Goal: Task Accomplishment & Management: Manage account settings

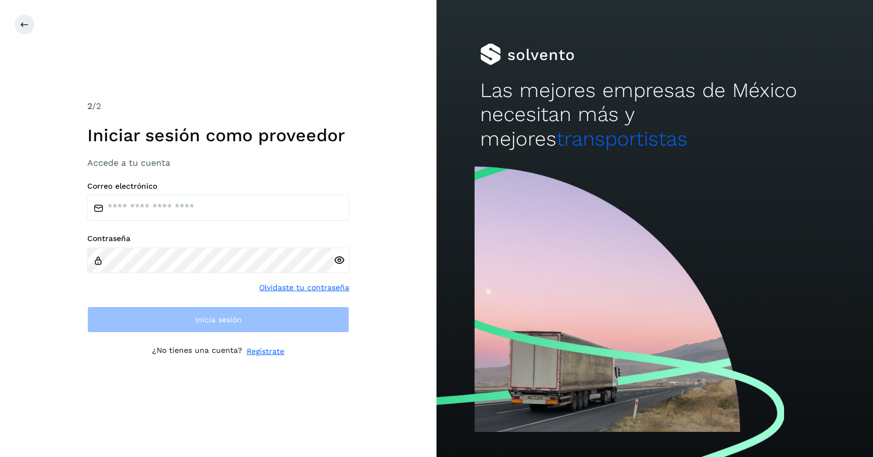
click at [275, 352] on link "Regístrate" at bounding box center [266, 351] width 38 height 11
click at [290, 290] on link "Olvidaste tu contraseña" at bounding box center [304, 287] width 90 height 11
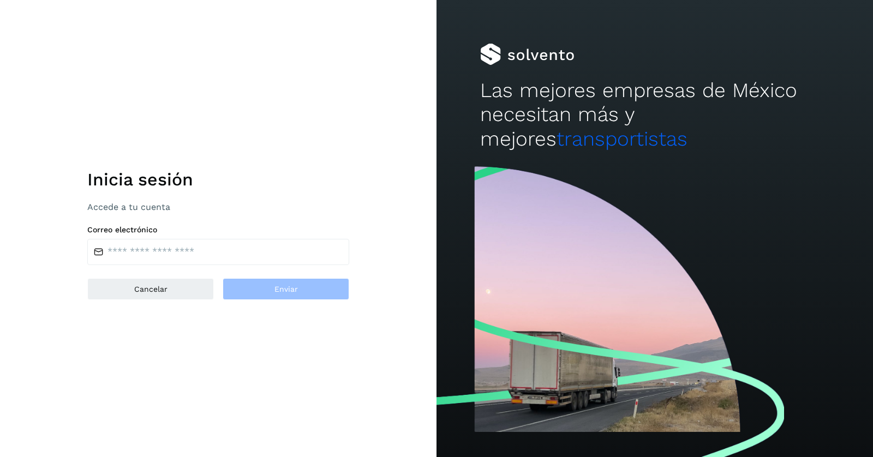
click at [229, 173] on h1 "Inicia sesión" at bounding box center [218, 179] width 262 height 21
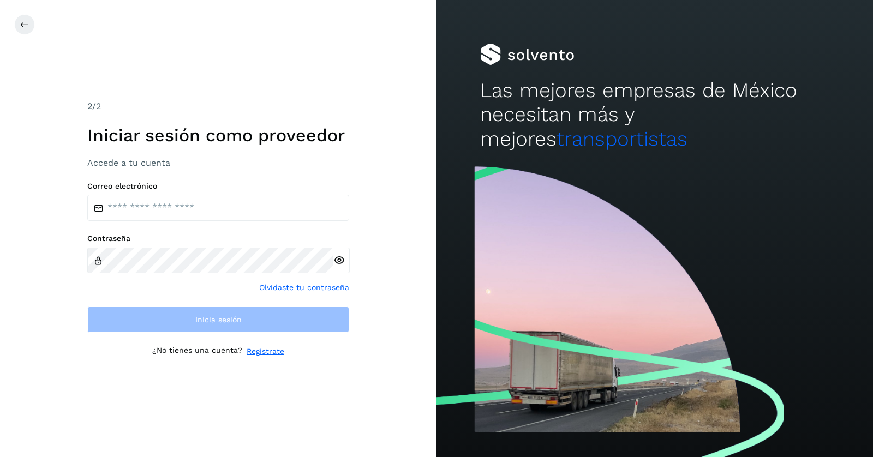
click at [282, 290] on link "Olvidaste tu contraseña" at bounding box center [304, 287] width 90 height 11
